Goal: Find specific page/section: Find specific page/section

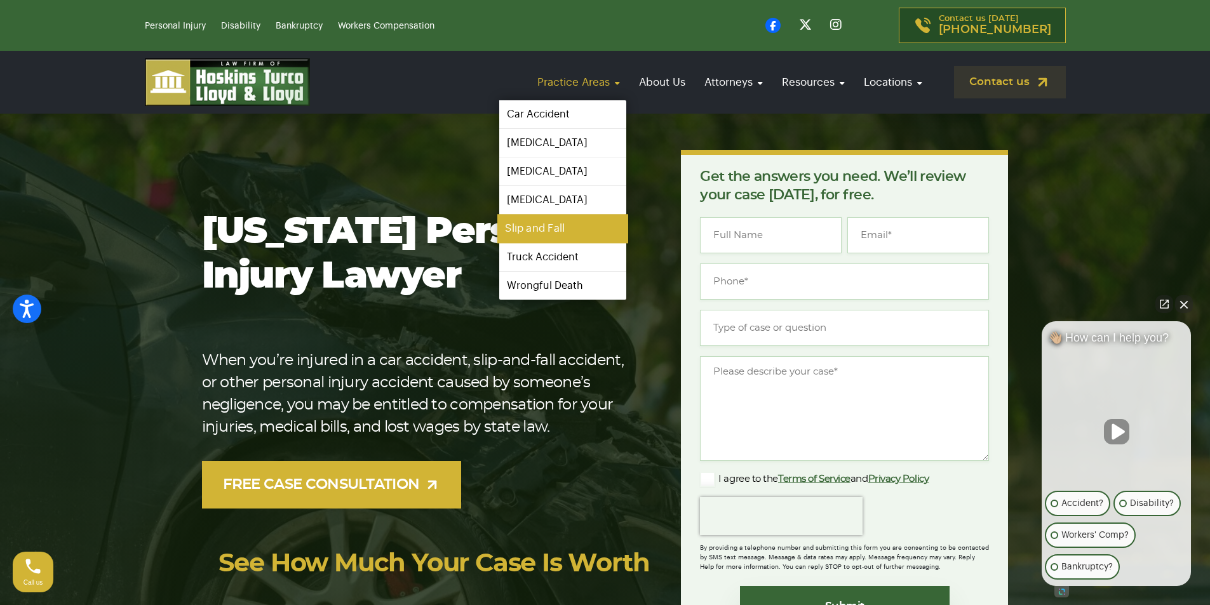
click at [543, 231] on link "Slip and Fall" at bounding box center [562, 229] width 131 height 29
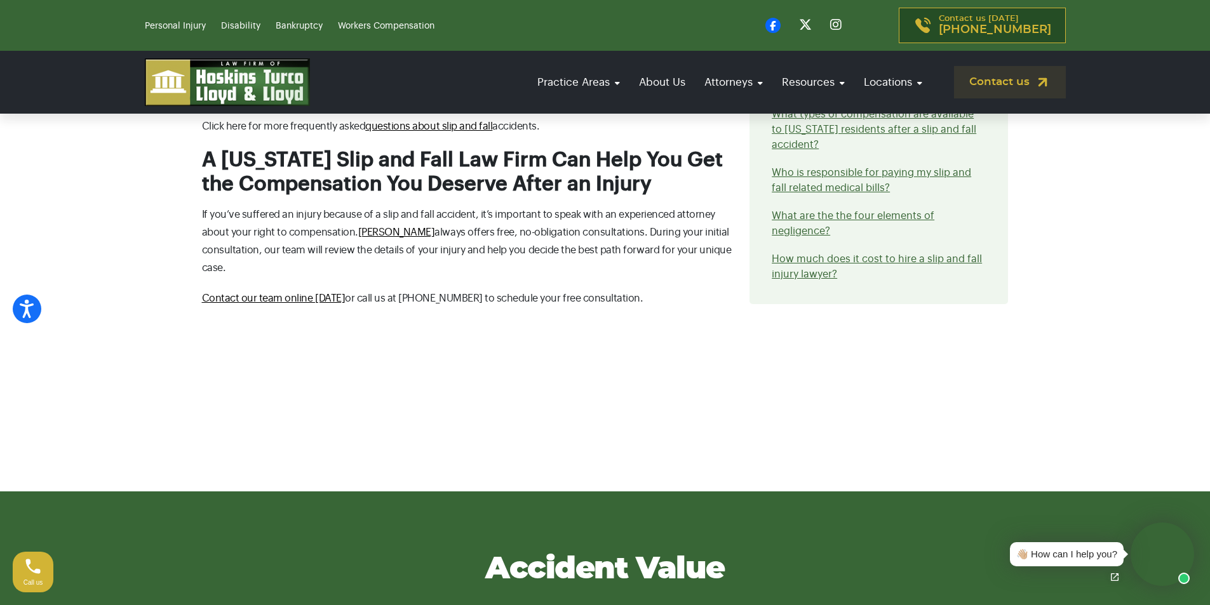
scroll to position [3542, 0]
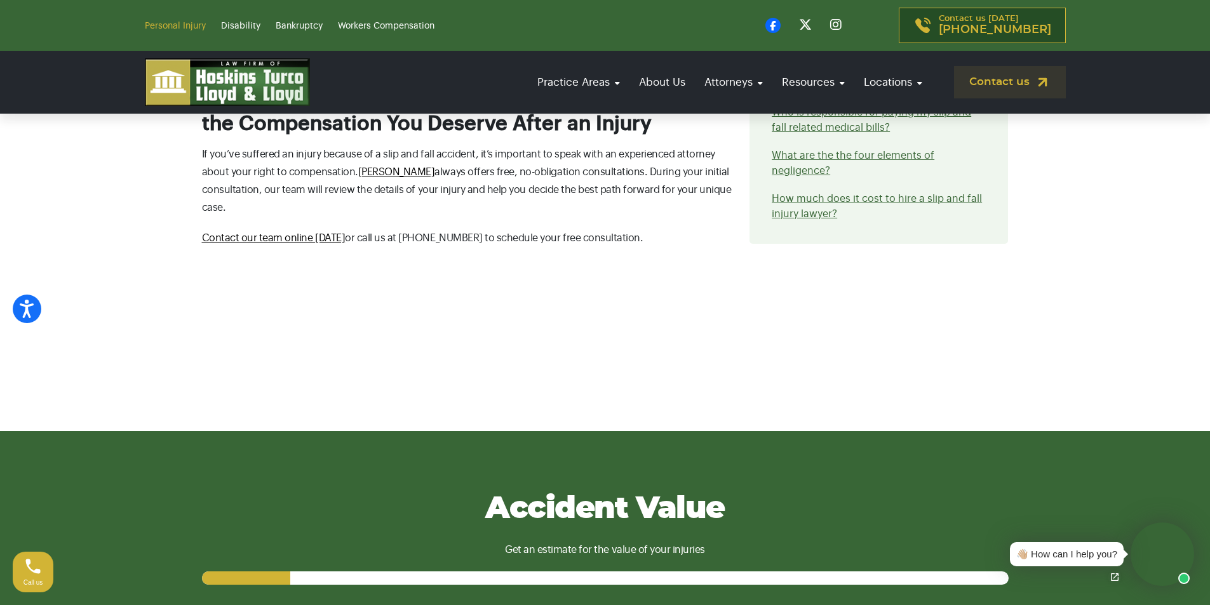
click at [180, 27] on link "Personal Injury" at bounding box center [175, 26] width 61 height 9
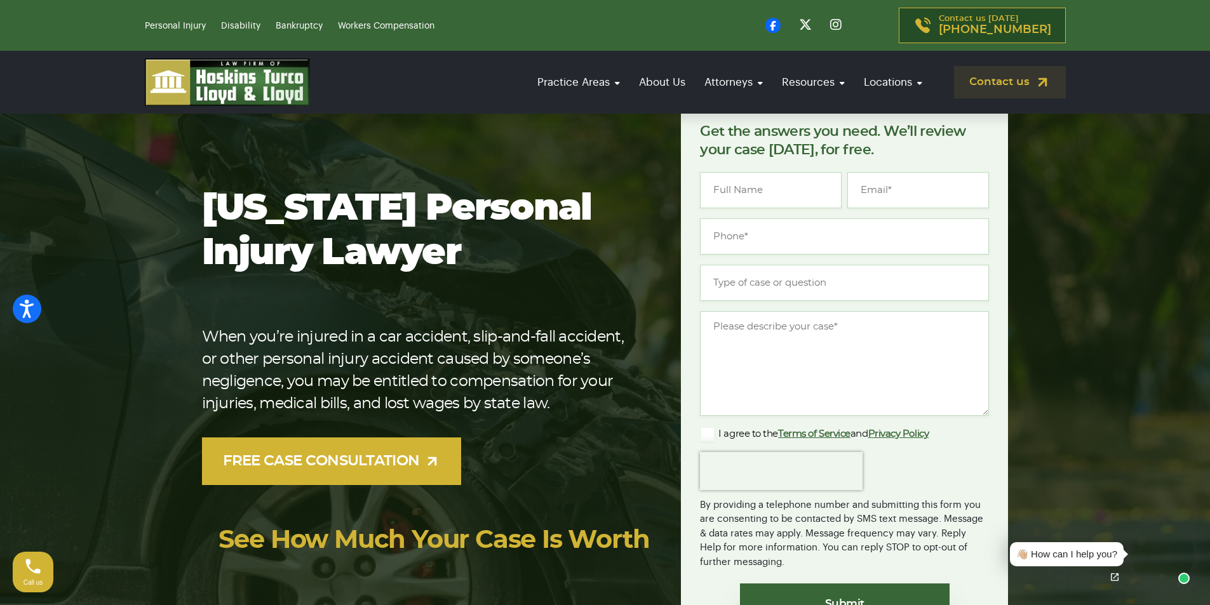
scroll to position [64, 0]
